Goal: Task Accomplishment & Management: Manage account settings

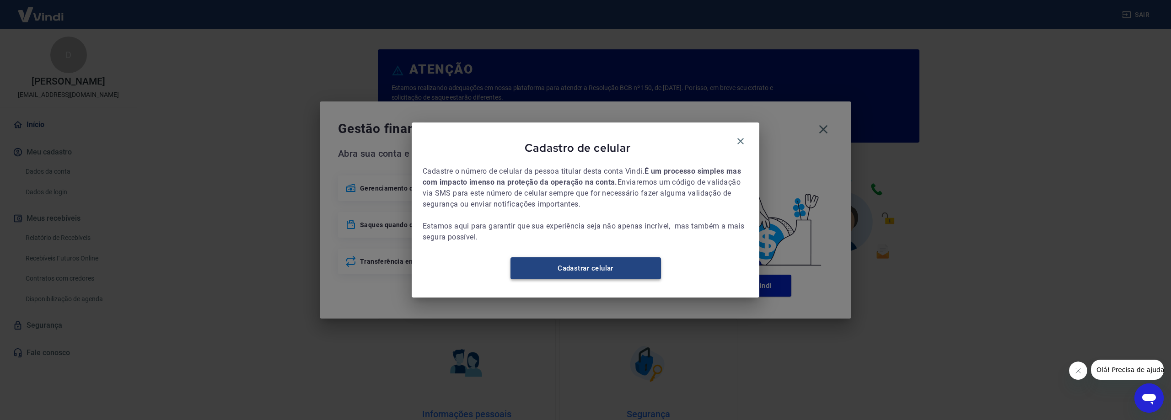
click at [601, 279] on link "Cadastrar celular" at bounding box center [585, 269] width 150 height 22
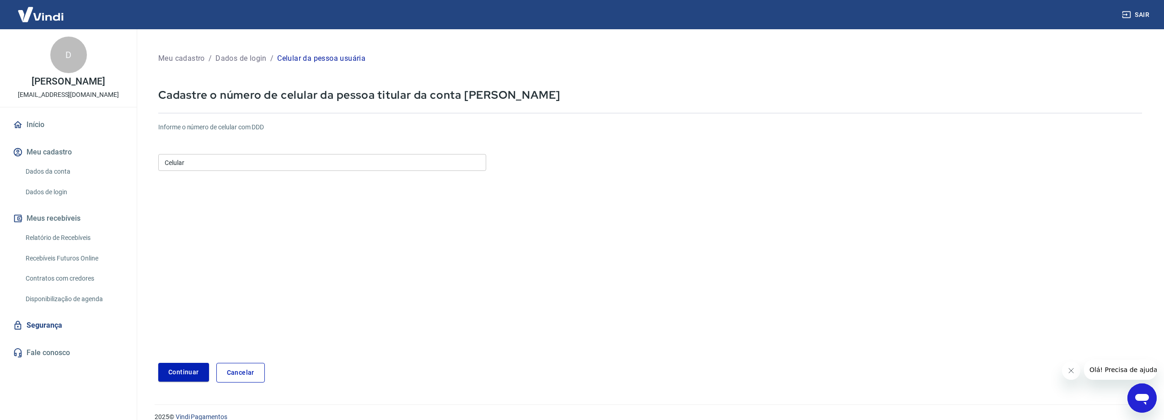
click at [349, 158] on input "Celular" at bounding box center [322, 162] width 328 height 17
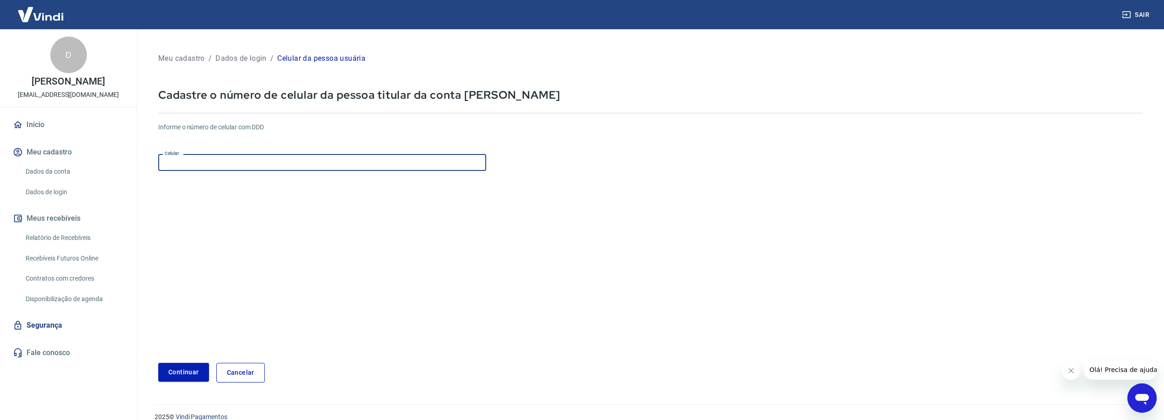
type input "(31) 99161-0949"
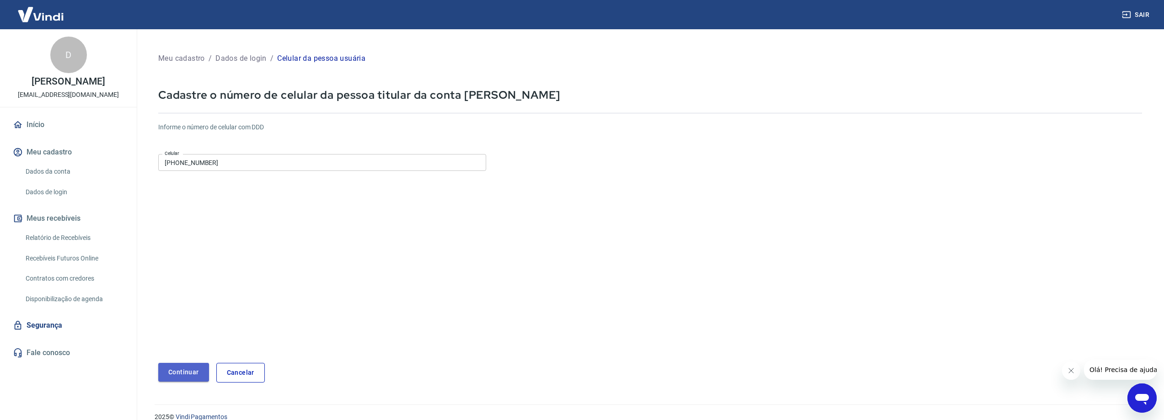
click at [183, 365] on button "Continuar" at bounding box center [183, 372] width 51 height 19
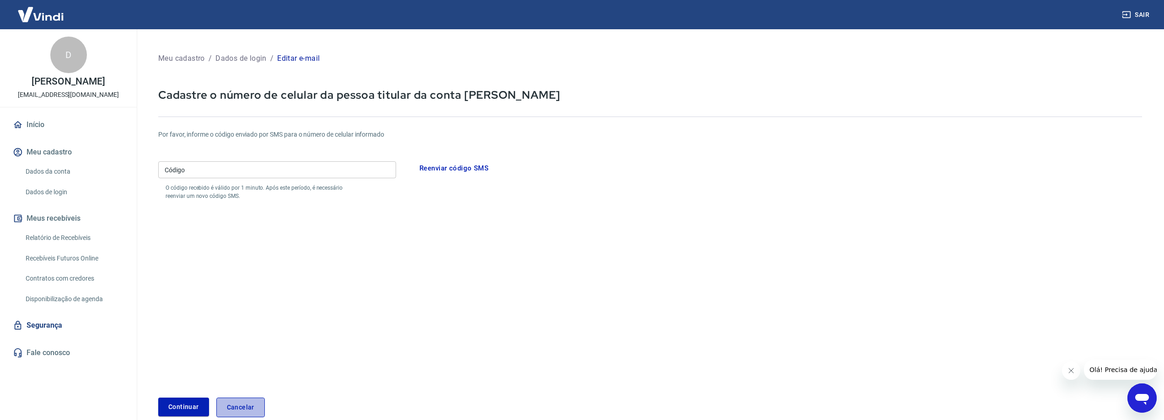
click at [247, 410] on link "Cancelar" at bounding box center [240, 408] width 48 height 20
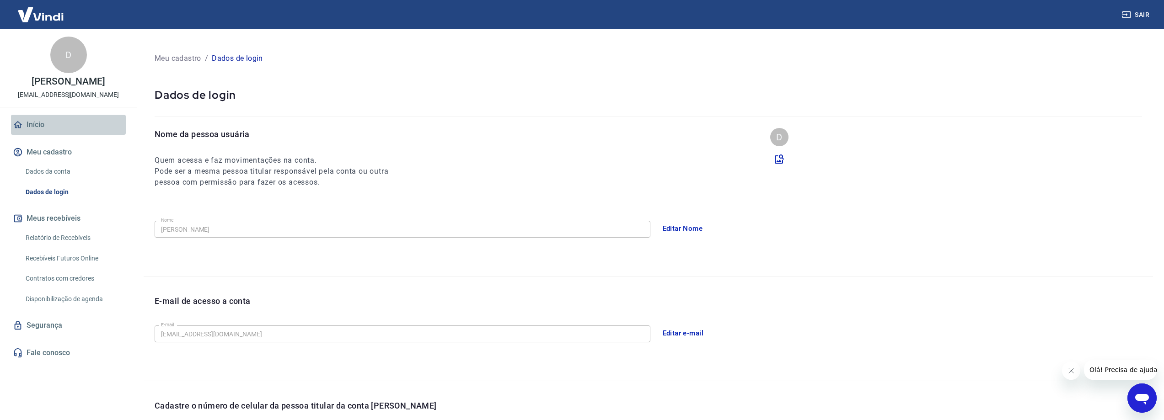
click at [20, 124] on icon at bounding box center [18, 125] width 10 height 10
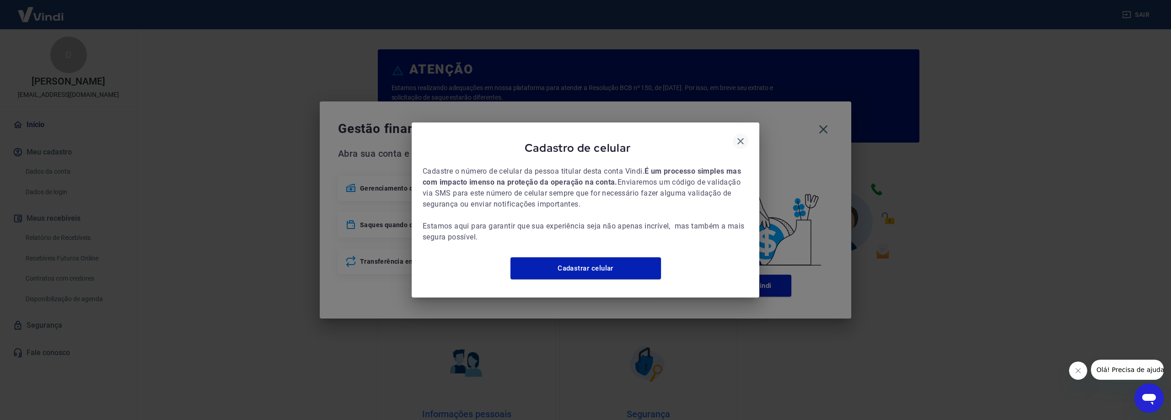
click at [740, 138] on icon "button" at bounding box center [740, 141] width 11 height 11
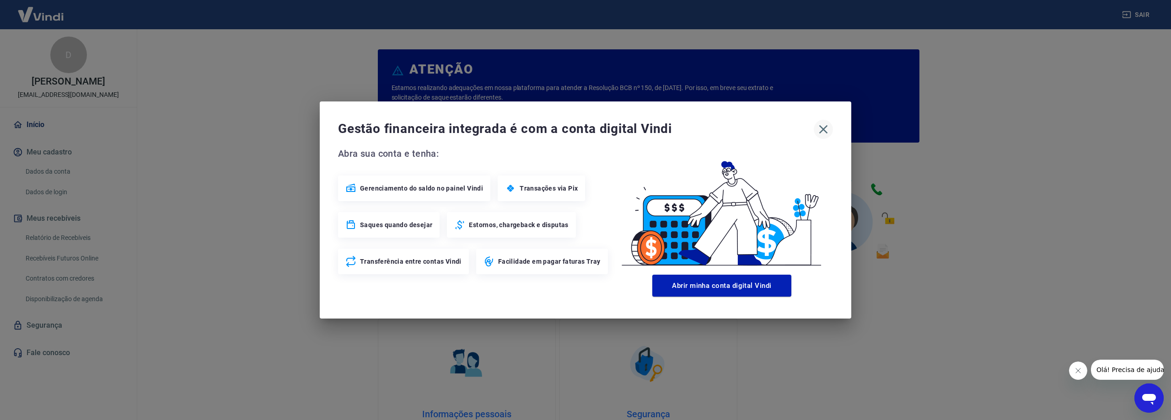
click at [824, 132] on icon "button" at bounding box center [823, 129] width 15 height 15
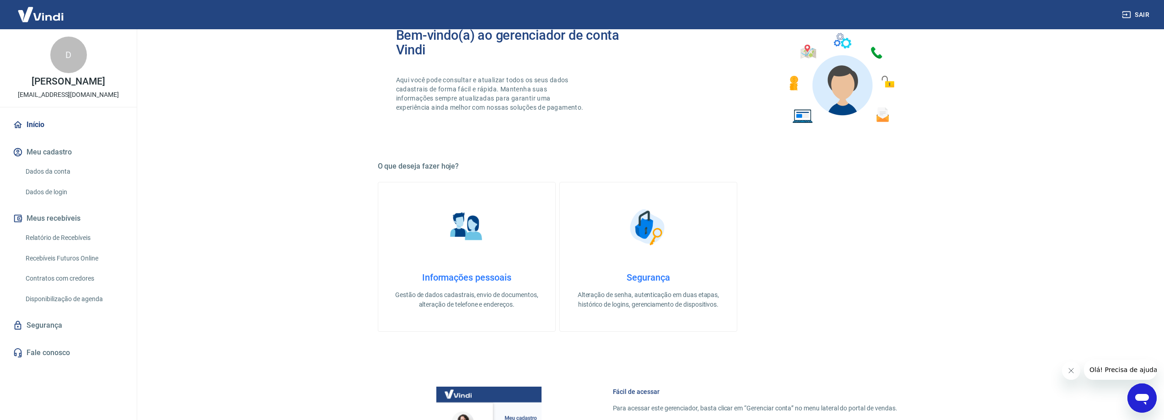
scroll to position [137, 0]
click at [63, 233] on link "Relatório de Recebíveis" at bounding box center [74, 238] width 104 height 19
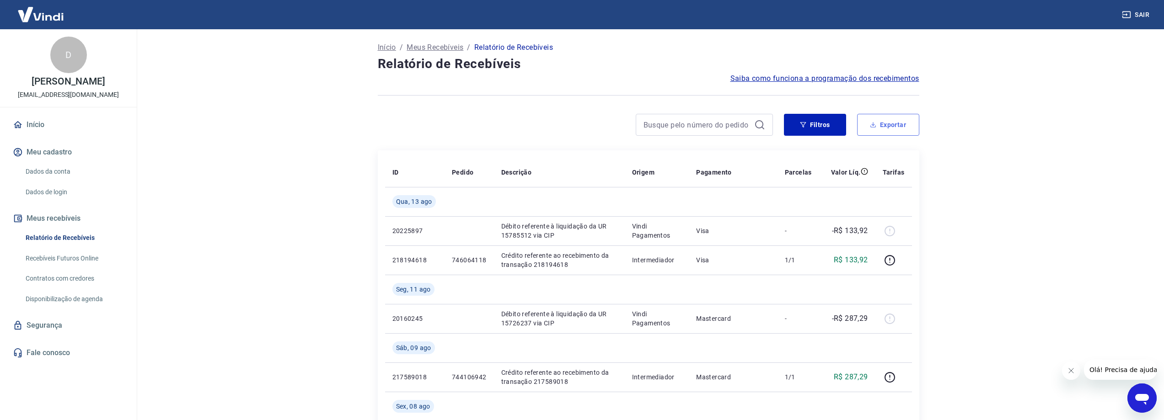
click at [868, 127] on button "Exportar" at bounding box center [888, 125] width 62 height 22
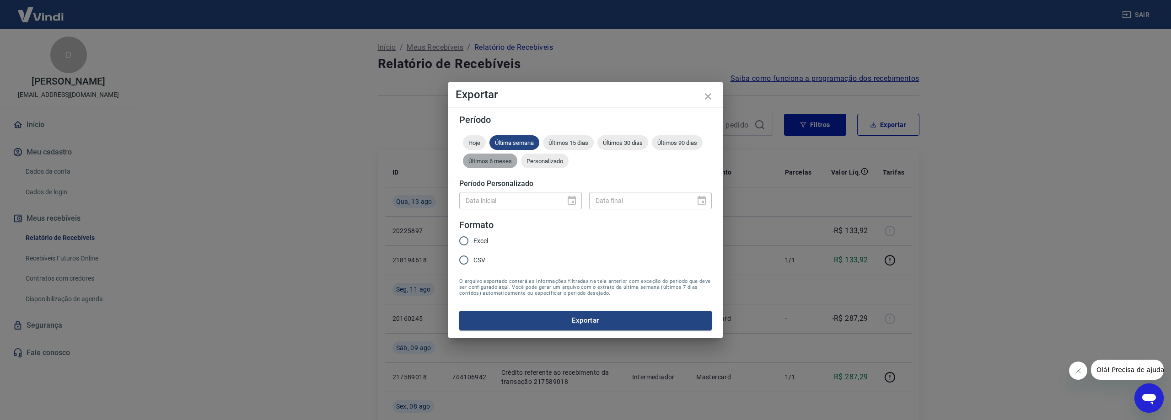
click at [493, 165] on div "Últimos 6 meses" at bounding box center [490, 161] width 54 height 15
click at [460, 238] on input "Excel" at bounding box center [463, 240] width 19 height 19
radio input "true"
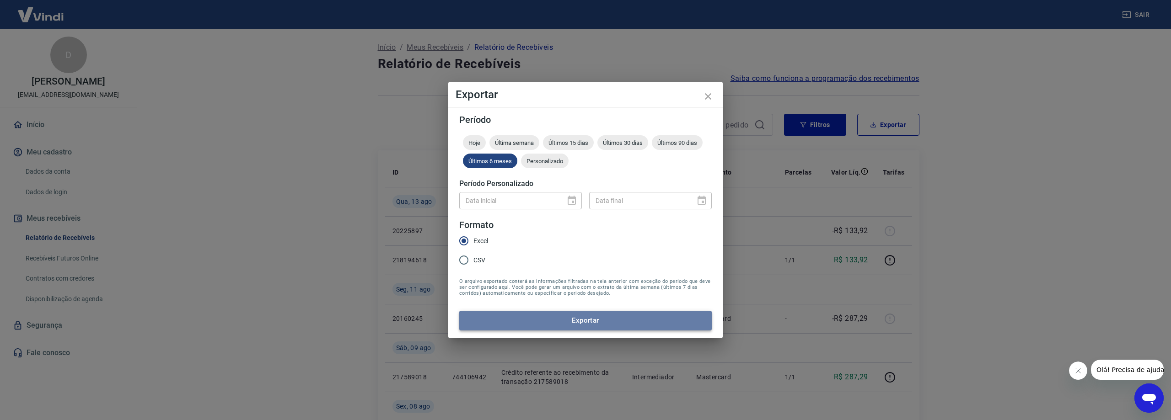
click at [565, 318] on button "Exportar" at bounding box center [585, 320] width 252 height 19
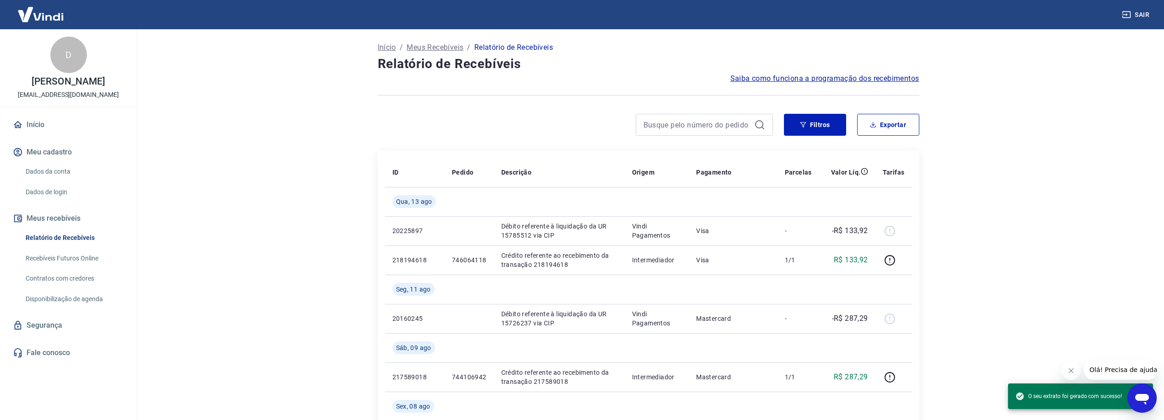
click at [1043, 0] on html "Sair D Diego Alvarenga Rosa financeiro@clinicariomedmg.com.br Início Meu cadast…" at bounding box center [582, 210] width 1164 height 420
click at [72, 259] on link "Recebíveis Futuros Online" at bounding box center [74, 258] width 104 height 19
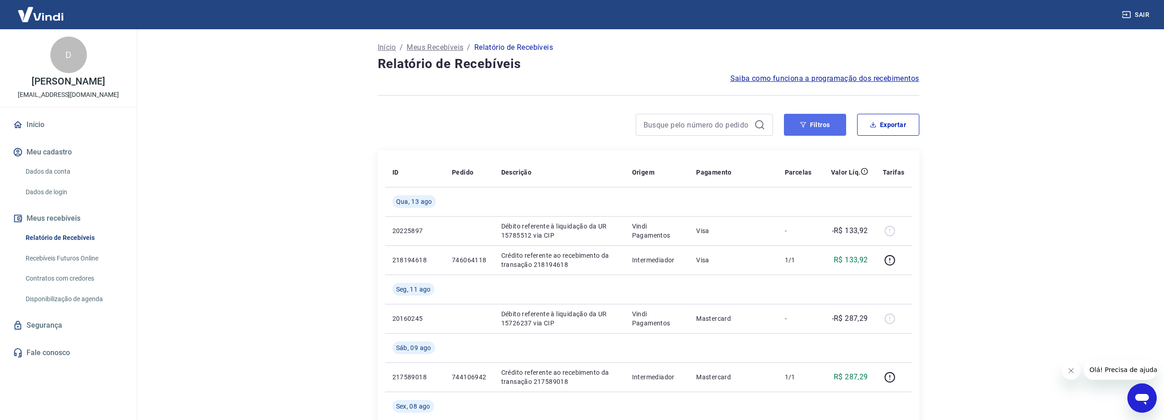
click at [817, 129] on button "Filtros" at bounding box center [815, 125] width 62 height 22
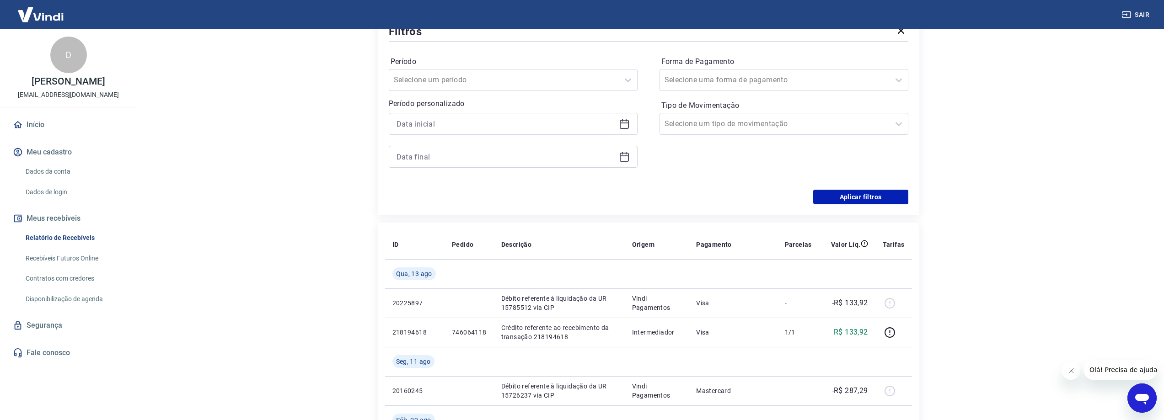
click at [963, 180] on main "Início / Meus Recebíveis / Relatório de Recebíveis Relatório de Recebíveis Saib…" at bounding box center [648, 93] width 1031 height 391
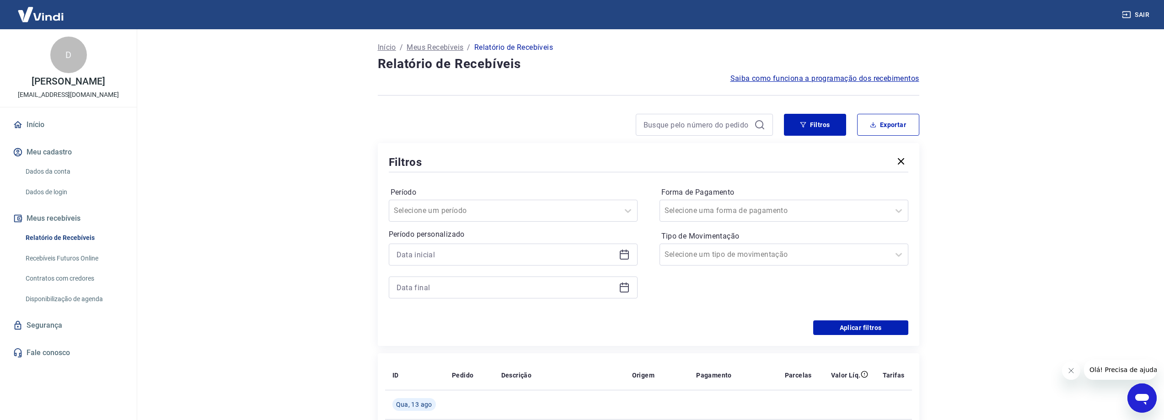
click at [92, 259] on link "Recebíveis Futuros Online" at bounding box center [74, 258] width 104 height 19
click at [78, 278] on link "Contratos com credores" at bounding box center [74, 278] width 104 height 19
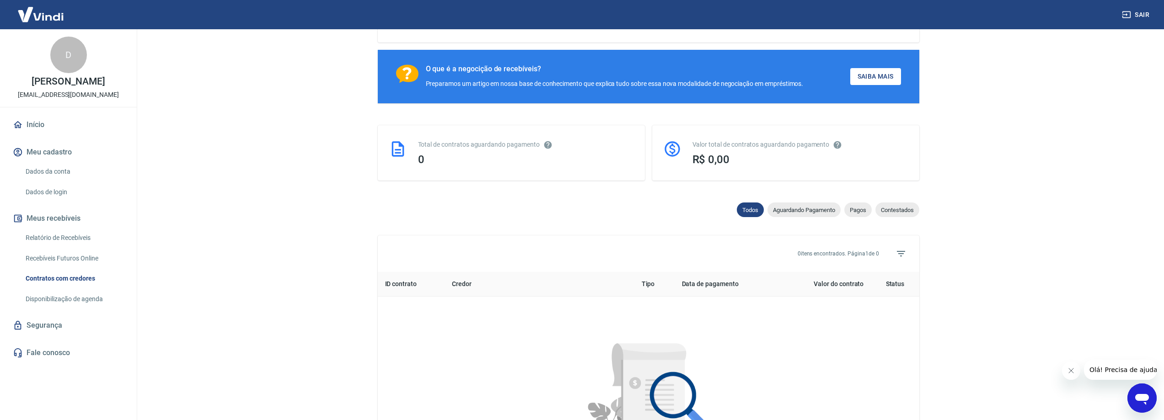
scroll to position [137, 0]
click at [797, 214] on div "Aguardando Pagamento" at bounding box center [804, 209] width 73 height 15
select select "waiting_payment"
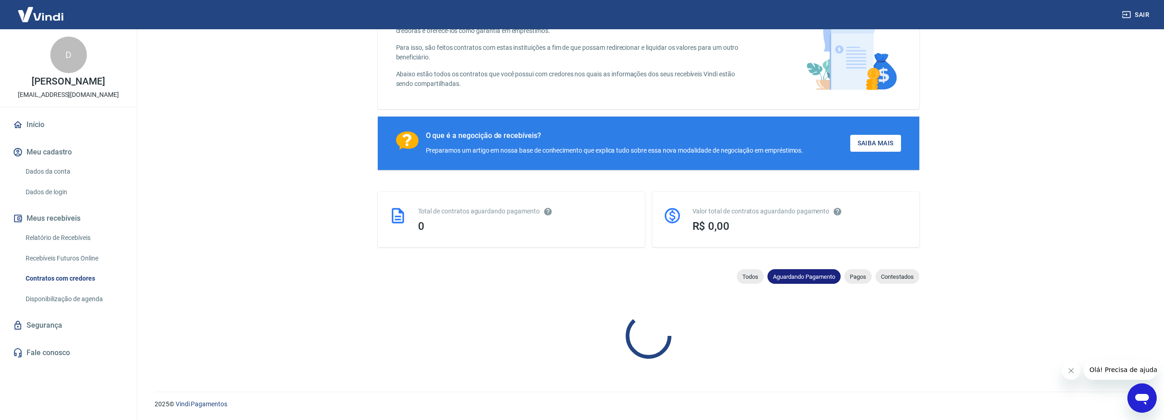
scroll to position [137, 0]
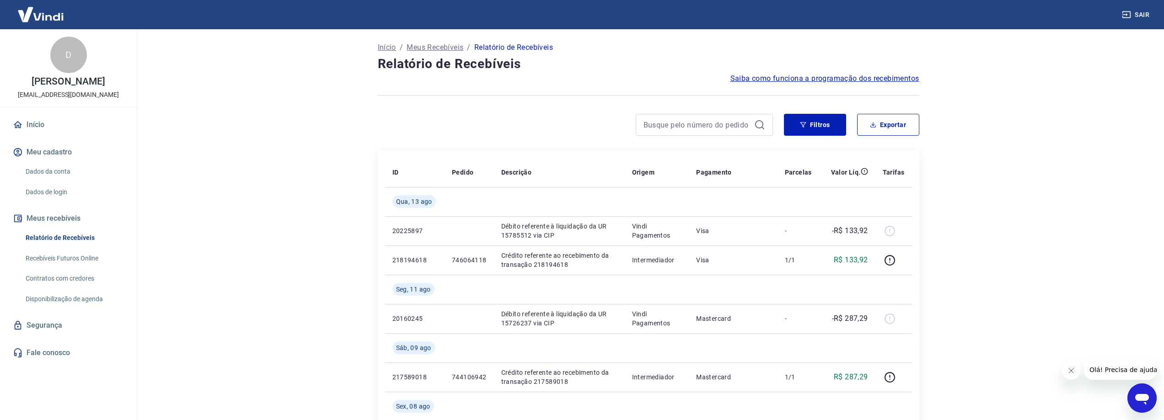
click at [77, 254] on link "Recebíveis Futuros Online" at bounding box center [74, 258] width 104 height 19
